Goal: Information Seeking & Learning: Learn about a topic

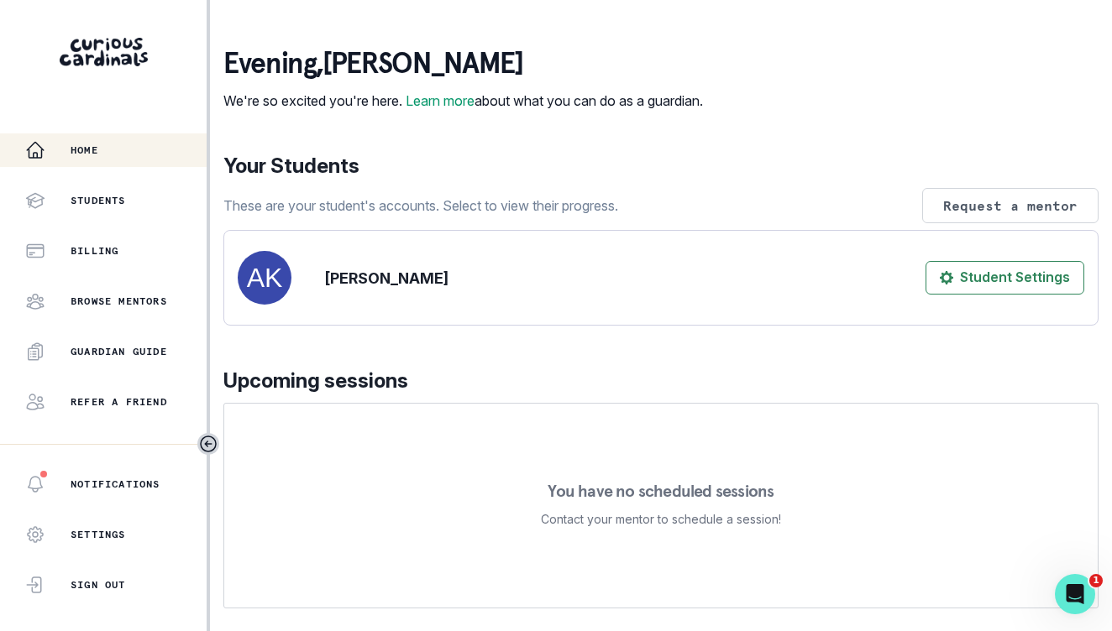
click at [105, 228] on div "Home Students Billing Browse Mentors Guardian Guide Refer a friend" at bounding box center [103, 275] width 207 height 285
click at [97, 209] on div "Students" at bounding box center [115, 201] width 181 height 20
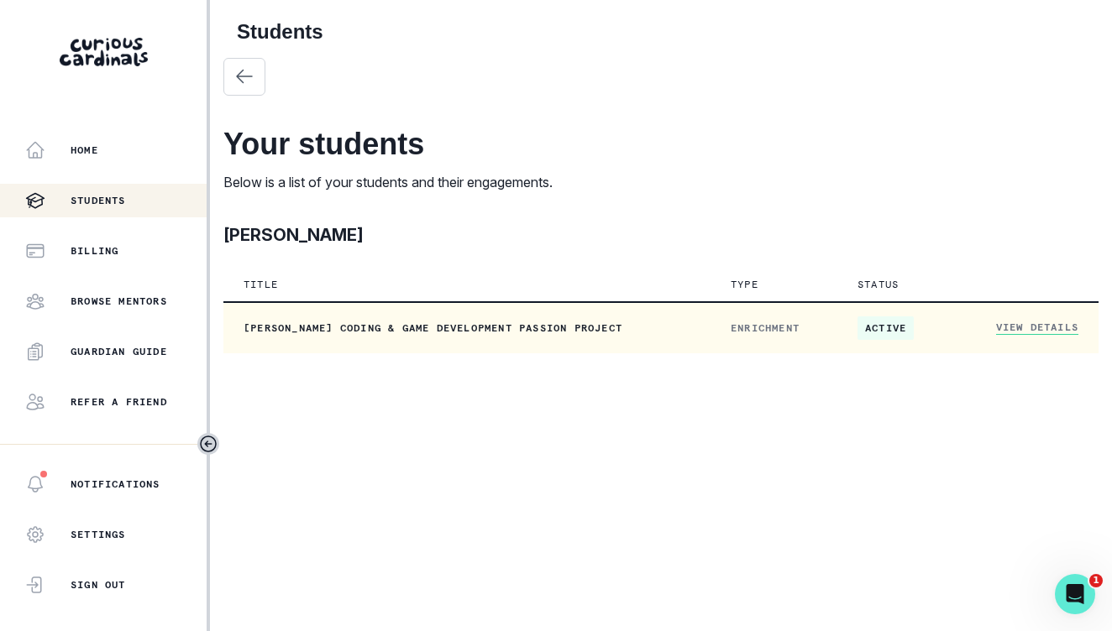
click at [886, 323] on span "active" at bounding box center [885, 329] width 56 height 24
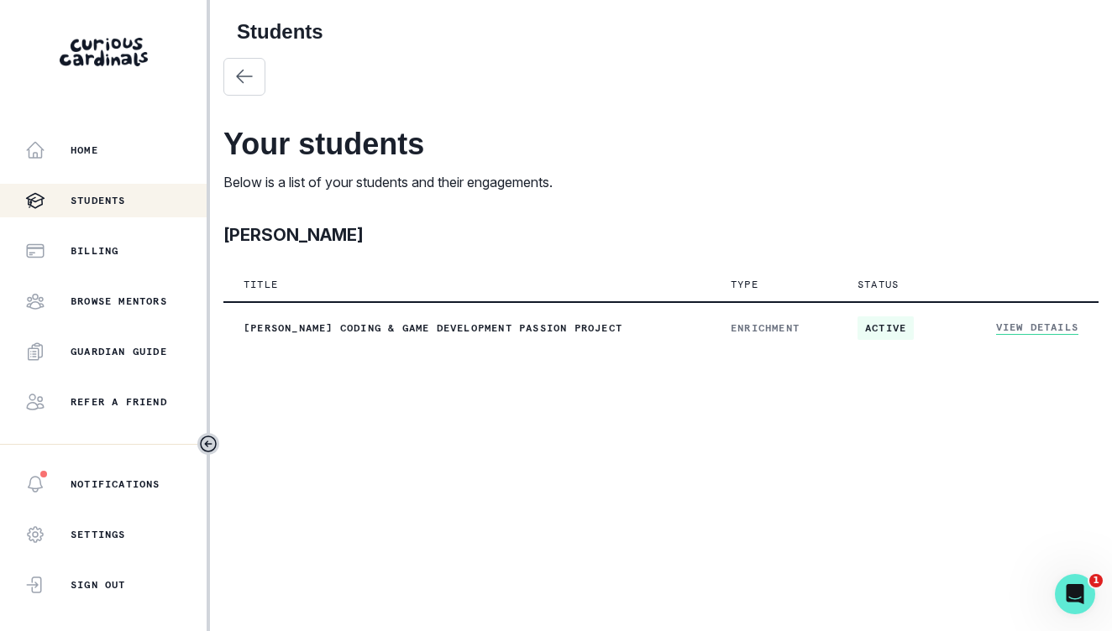
click at [649, 372] on div "Students Your students Below is a list of your students and their engagements. …" at bounding box center [660, 187] width 875 height 374
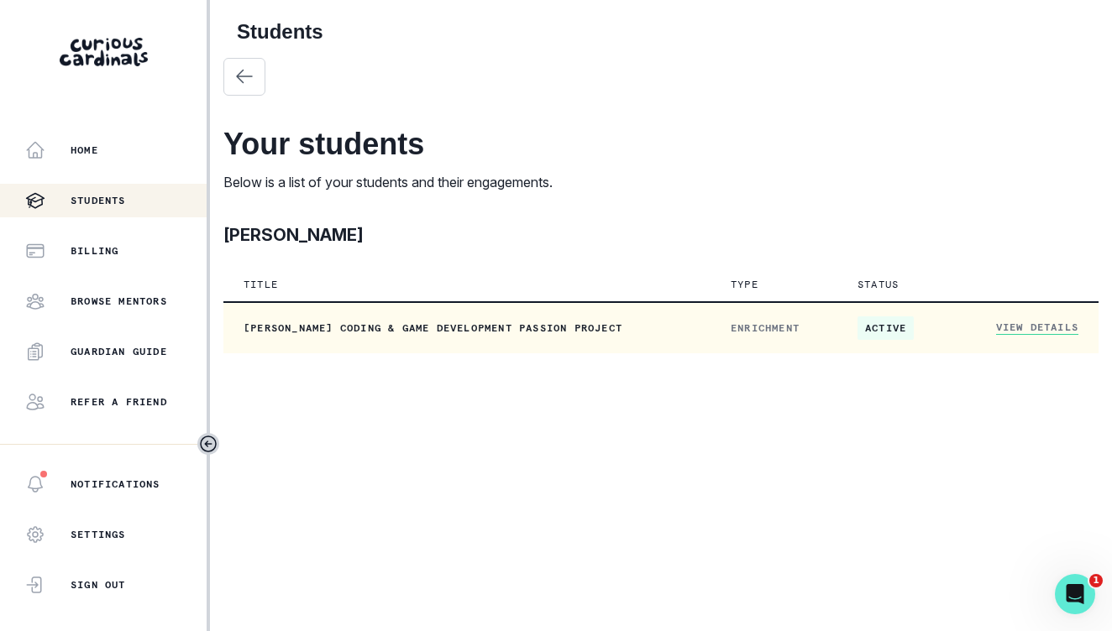
click at [646, 350] on td "[PERSON_NAME] Coding & Game Development Passion Project" at bounding box center [466, 327] width 487 height 51
click at [867, 347] on td "active" at bounding box center [896, 327] width 118 height 51
click at [1027, 318] on td "View Details" at bounding box center [1026, 327] width 143 height 51
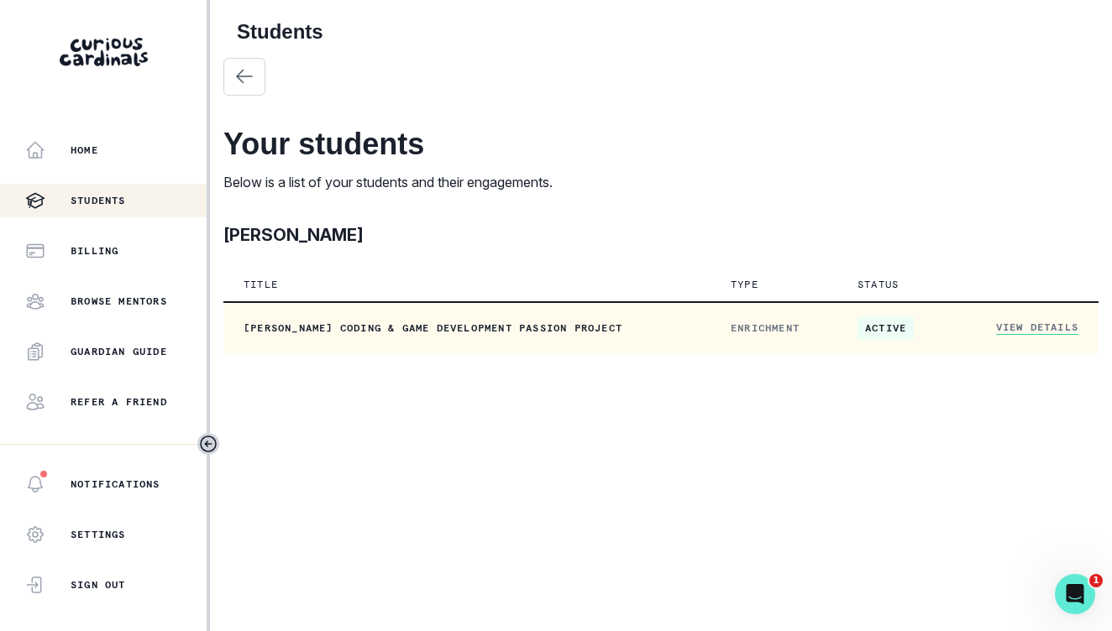
click at [1028, 326] on link "View Details" at bounding box center [1037, 328] width 82 height 14
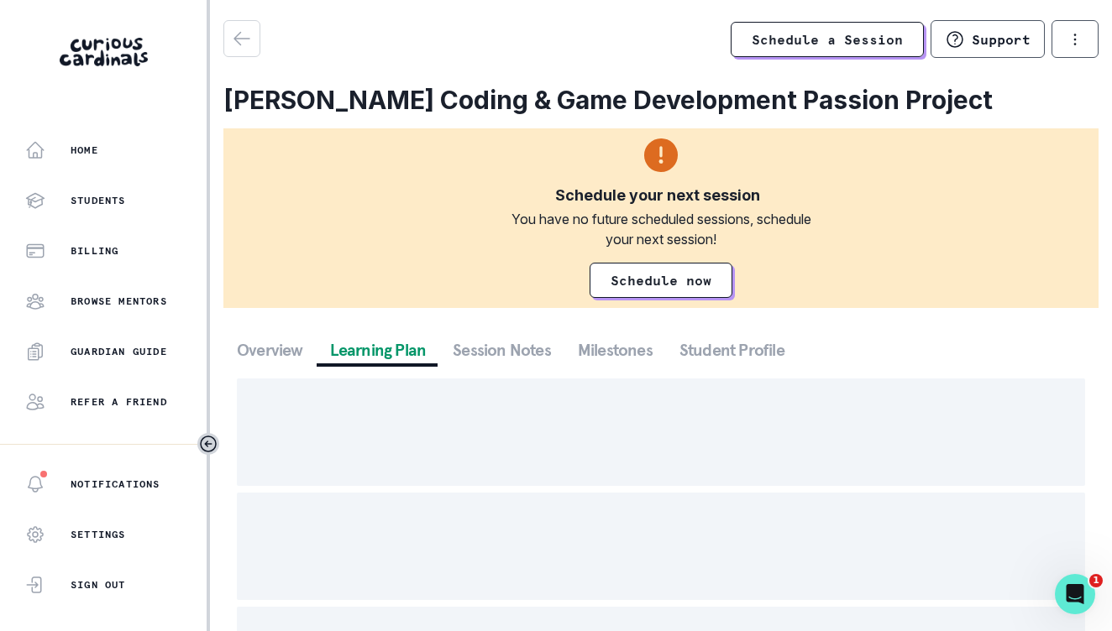
click at [362, 357] on button "Learning Plan" at bounding box center [378, 350] width 123 height 30
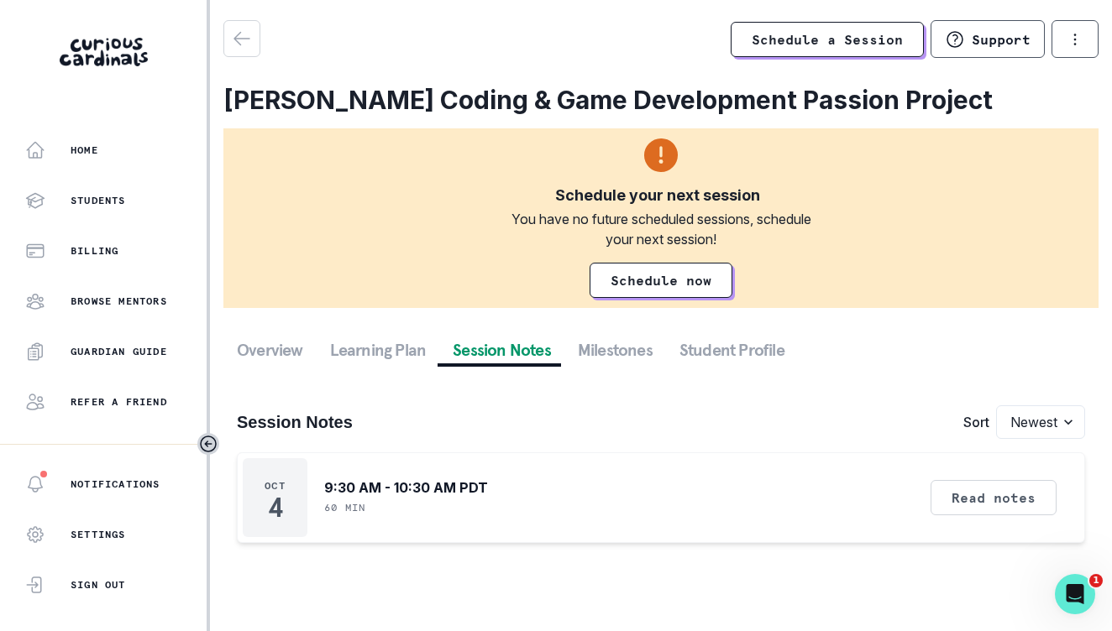
click at [540, 356] on button "Session Notes" at bounding box center [501, 350] width 125 height 30
click at [993, 478] on div "Read notes" at bounding box center [993, 497] width 138 height 79
click at [996, 494] on button "Read notes" at bounding box center [993, 497] width 126 height 35
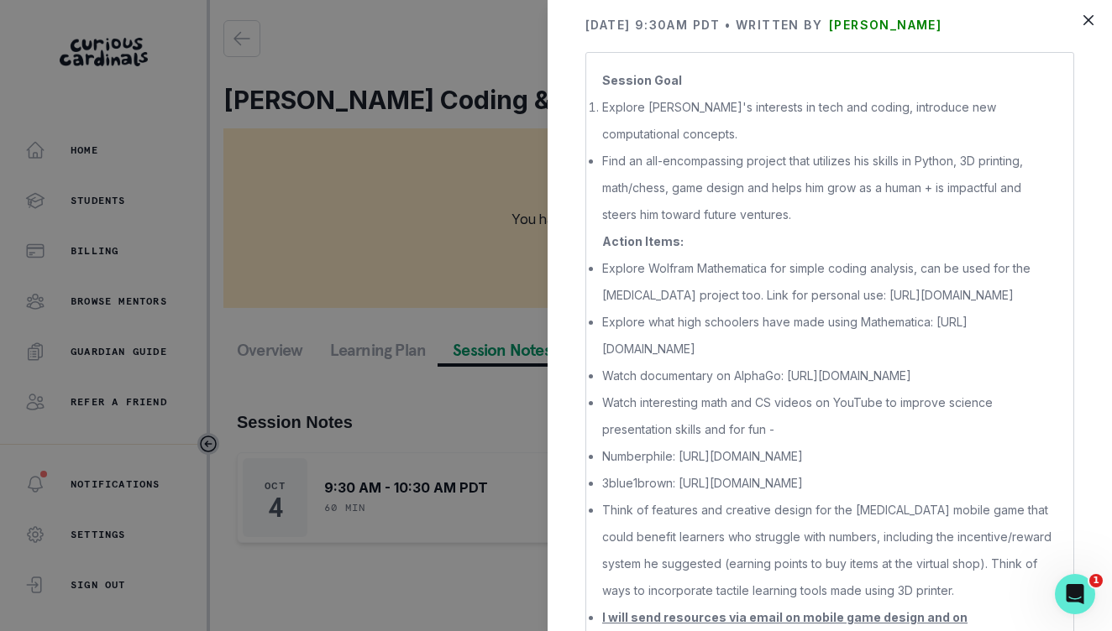
scroll to position [157, 0]
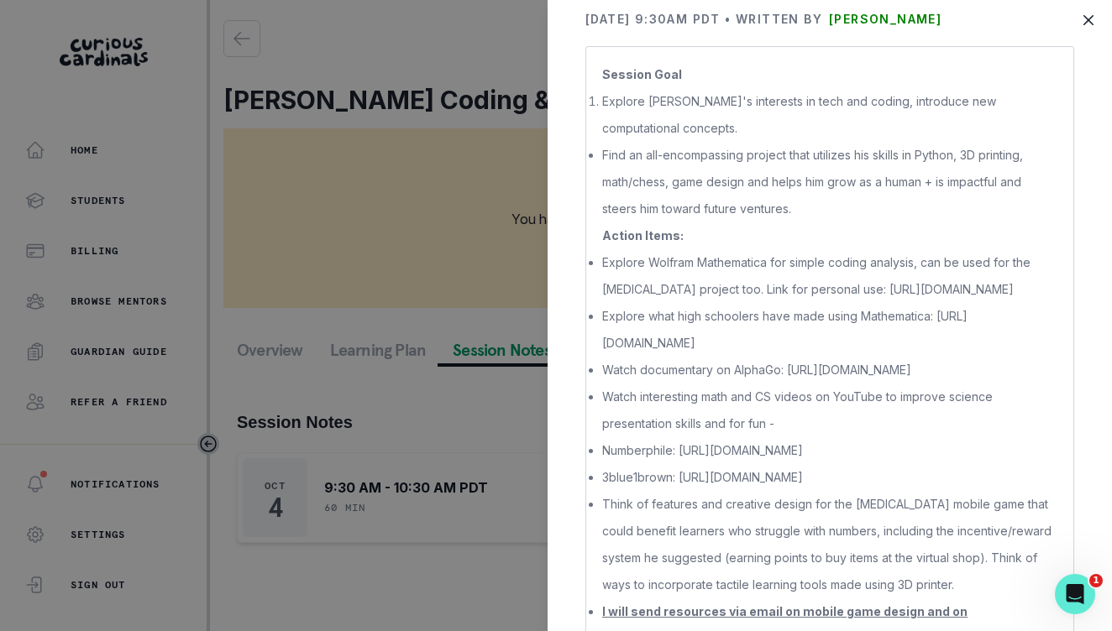
drag, startPoint x: 930, startPoint y: 314, endPoint x: 589, endPoint y: 316, distance: 341.7
click at [589, 316] on div "Session Goal Explore [PERSON_NAME]'s interests in tech and coding, introduce ne…" at bounding box center [829, 518] width 489 height 944
copy p "[URL][DOMAIN_NAME]"
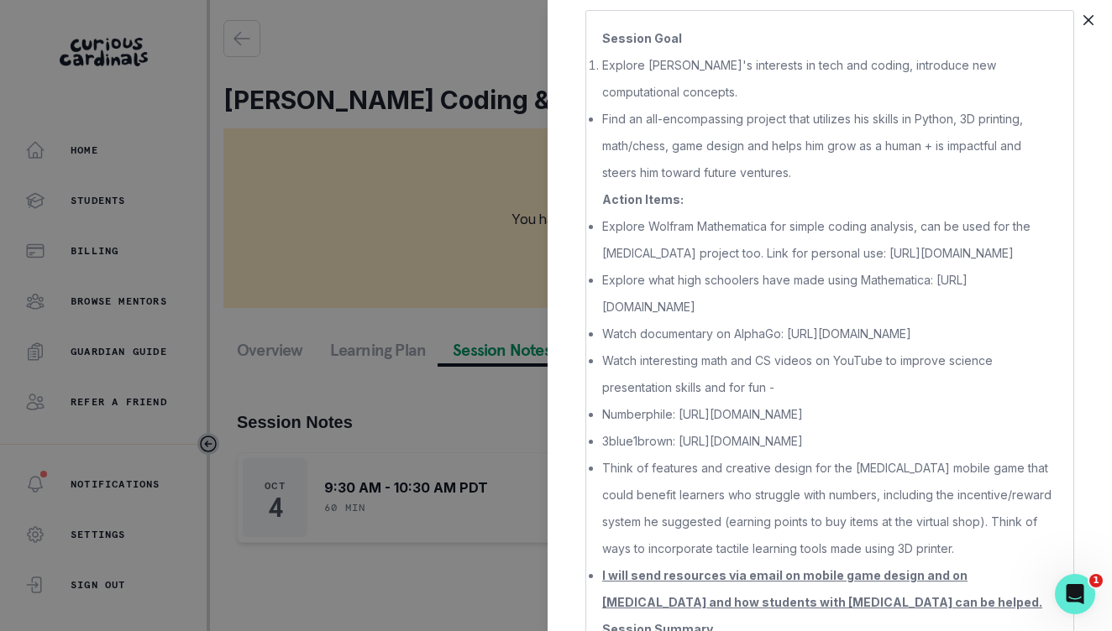
scroll to position [208, 0]
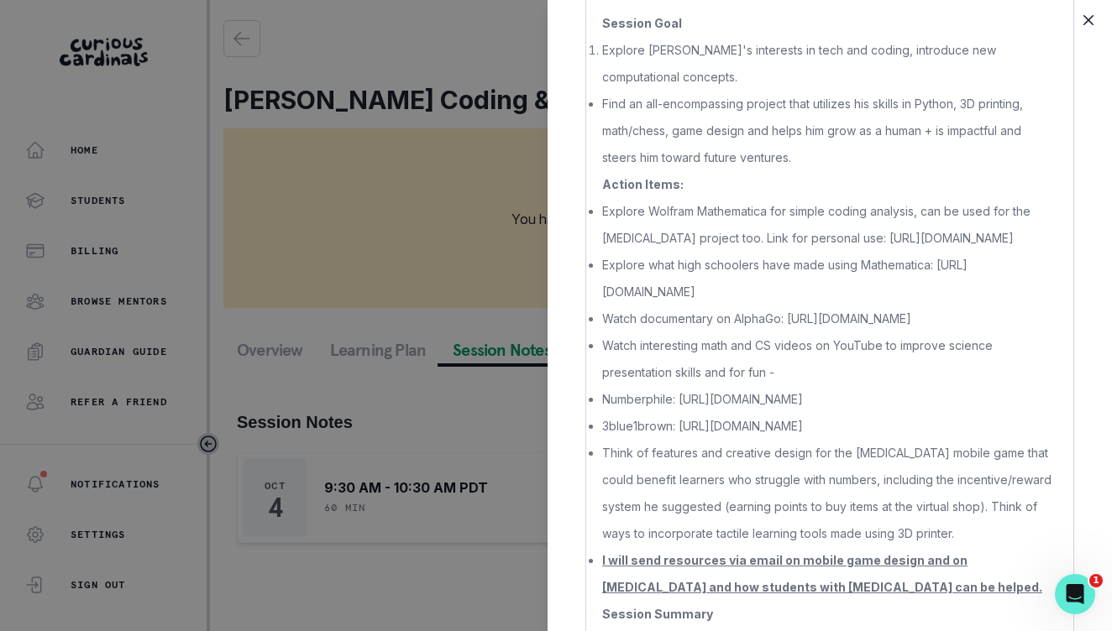
drag, startPoint x: 788, startPoint y: 341, endPoint x: 834, endPoint y: 379, distance: 59.0
click at [834, 332] on p "Watch documentary on AlphaGo: [URL][DOMAIN_NAME]" at bounding box center [829, 319] width 455 height 27
copy p "[URL][DOMAIN_NAME]"
